Goal: Information Seeking & Learning: Find specific fact

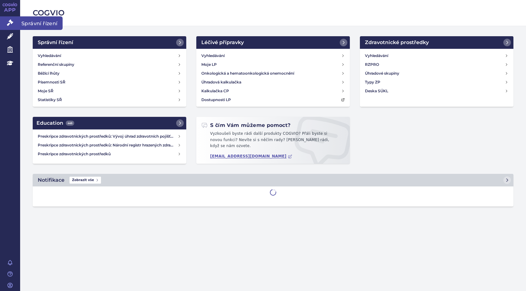
click at [10, 22] on icon at bounding box center [10, 22] width 6 height 6
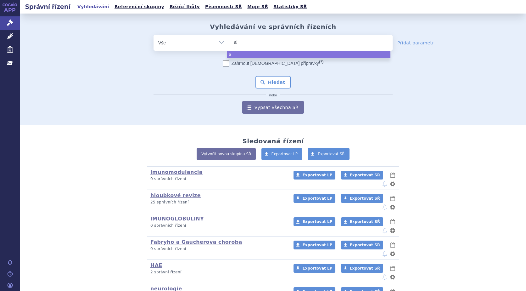
type input "aim"
type input "aimo"
type input "aimovi"
type input "aimovig"
select select "aimovig"
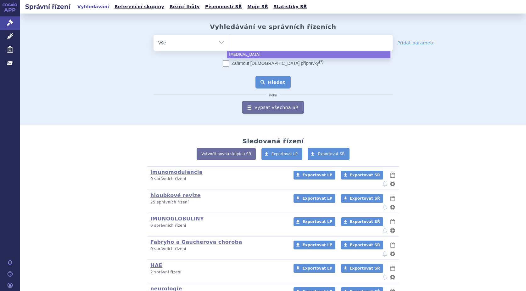
click at [260, 84] on button "Hledat" at bounding box center [273, 82] width 36 height 13
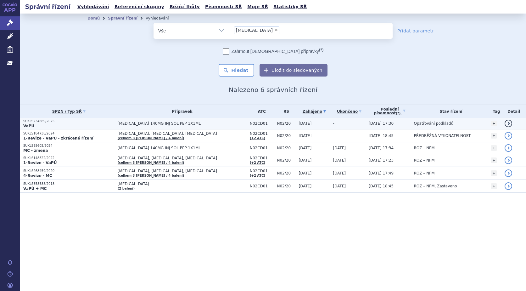
click at [504, 124] on link "detail" at bounding box center [508, 123] width 8 height 8
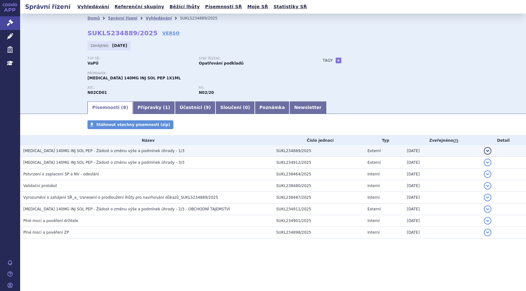
click at [485, 149] on button "detail" at bounding box center [488, 151] width 8 height 8
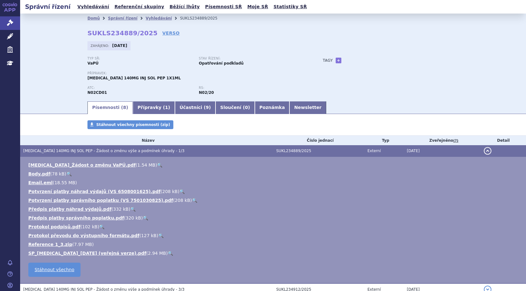
click at [168, 253] on link "🔍" at bounding box center [170, 252] width 5 height 5
click at [484, 150] on button "detail" at bounding box center [488, 151] width 8 height 8
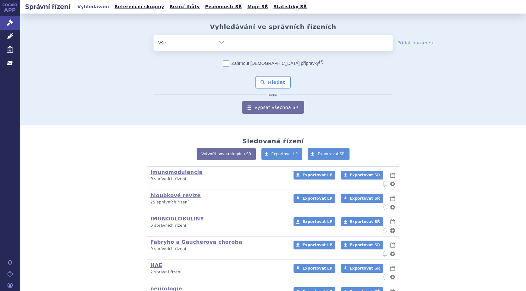
click at [240, 41] on ul at bounding box center [310, 41] width 163 height 13
click at [229, 41] on select at bounding box center [229, 43] width 0 height 16
type input "ajo"
type input "ajov"
type input "ajovy"
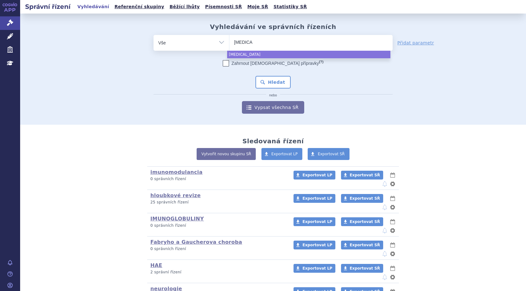
select select "ajovy"
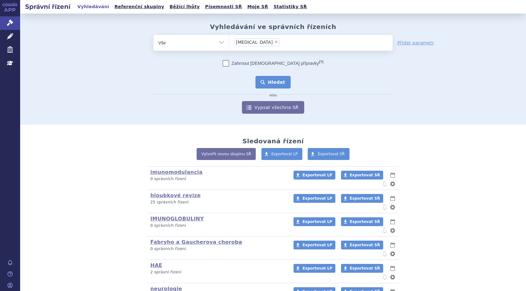
click at [282, 76] on button "Hledat" at bounding box center [273, 82] width 36 height 13
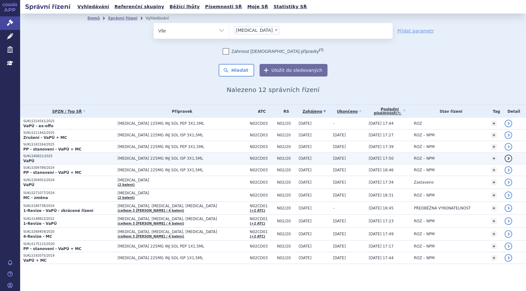
click at [30, 159] on strong "VaPÚ" at bounding box center [28, 160] width 11 height 4
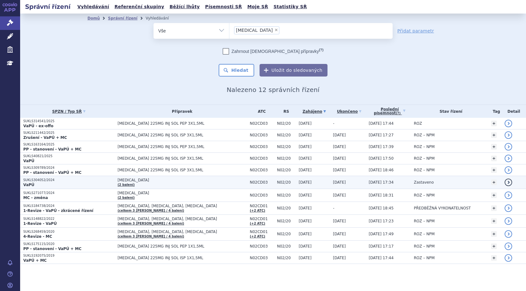
click at [506, 180] on link "detail" at bounding box center [508, 182] width 8 height 8
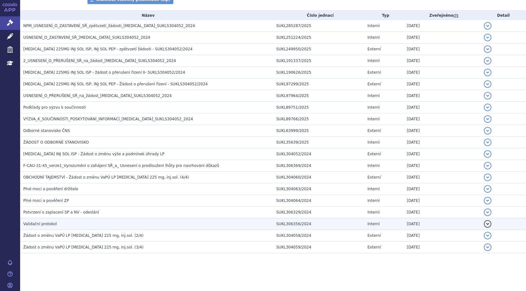
scroll to position [99, 0]
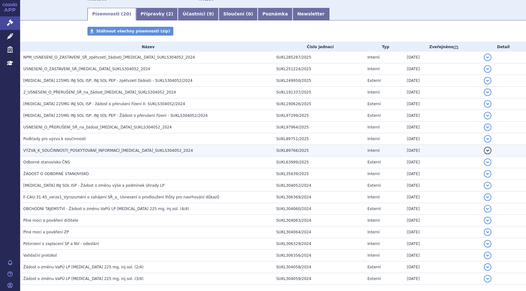
click at [484, 151] on button "detail" at bounding box center [488, 151] width 8 height 8
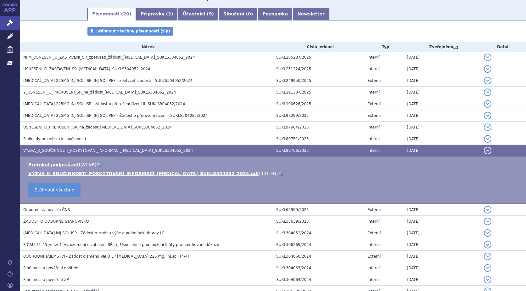
click at [278, 173] on link "🔍" at bounding box center [280, 173] width 5 height 5
